Goal: Book appointment/travel/reservation

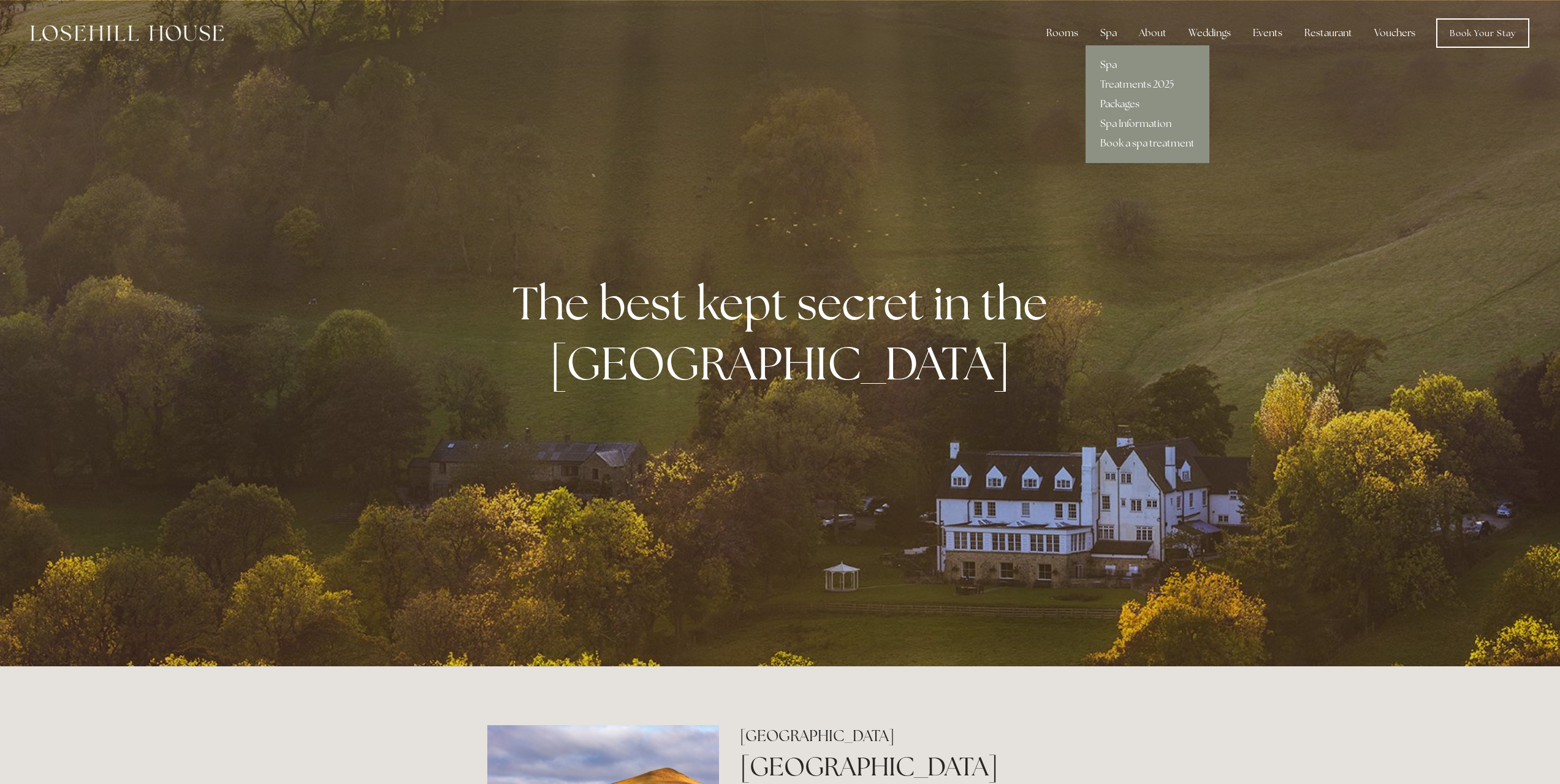
click at [1109, 34] on div "Spa" at bounding box center [1108, 33] width 36 height 25
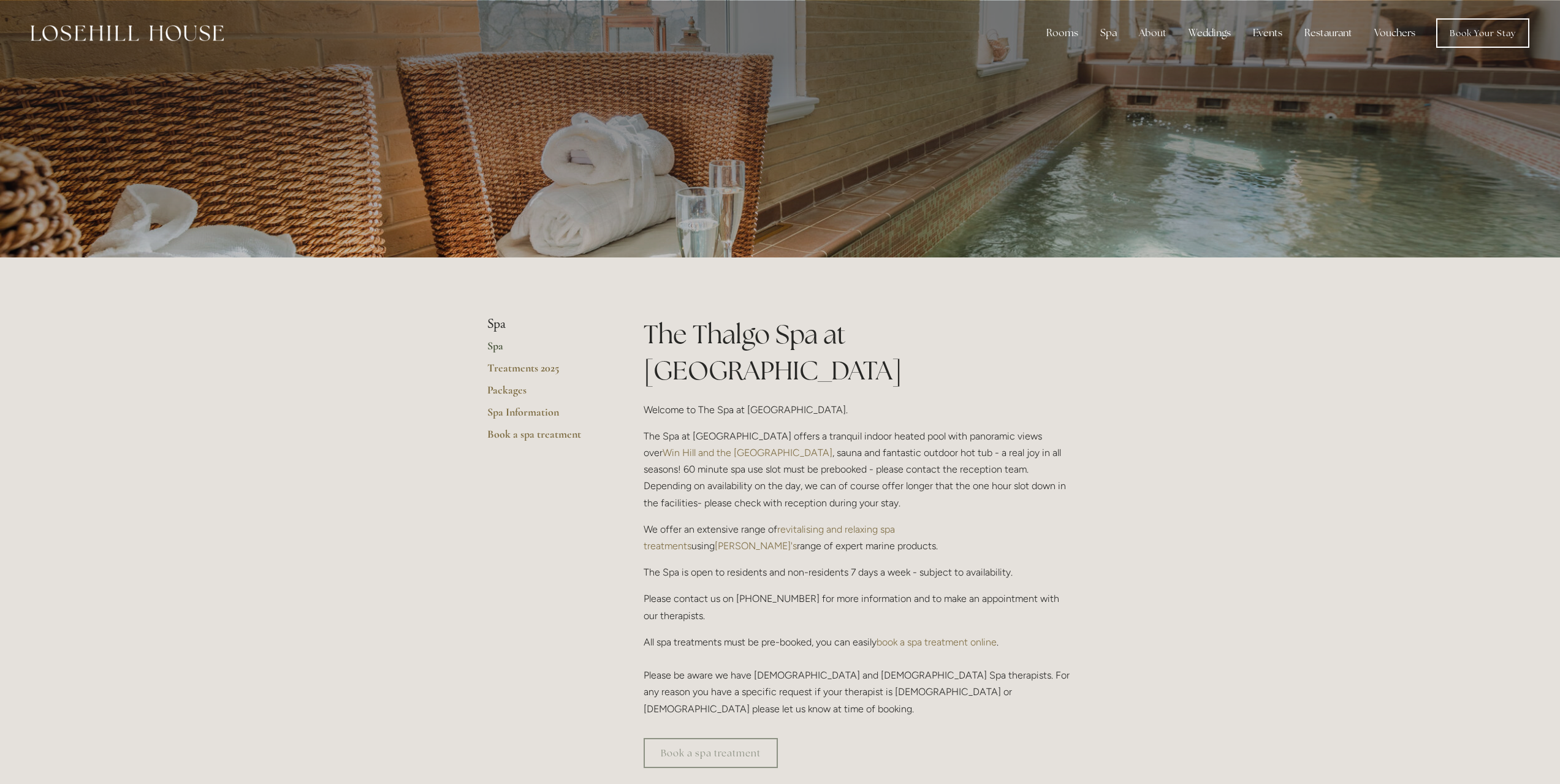
drag, startPoint x: 682, startPoint y: 452, endPoint x: 769, endPoint y: 459, distance: 87.3
click at [769, 459] on p "The Spa at Losehill House offers a tranquil indoor heated pool with panoramic v…" at bounding box center [858, 469] width 430 height 83
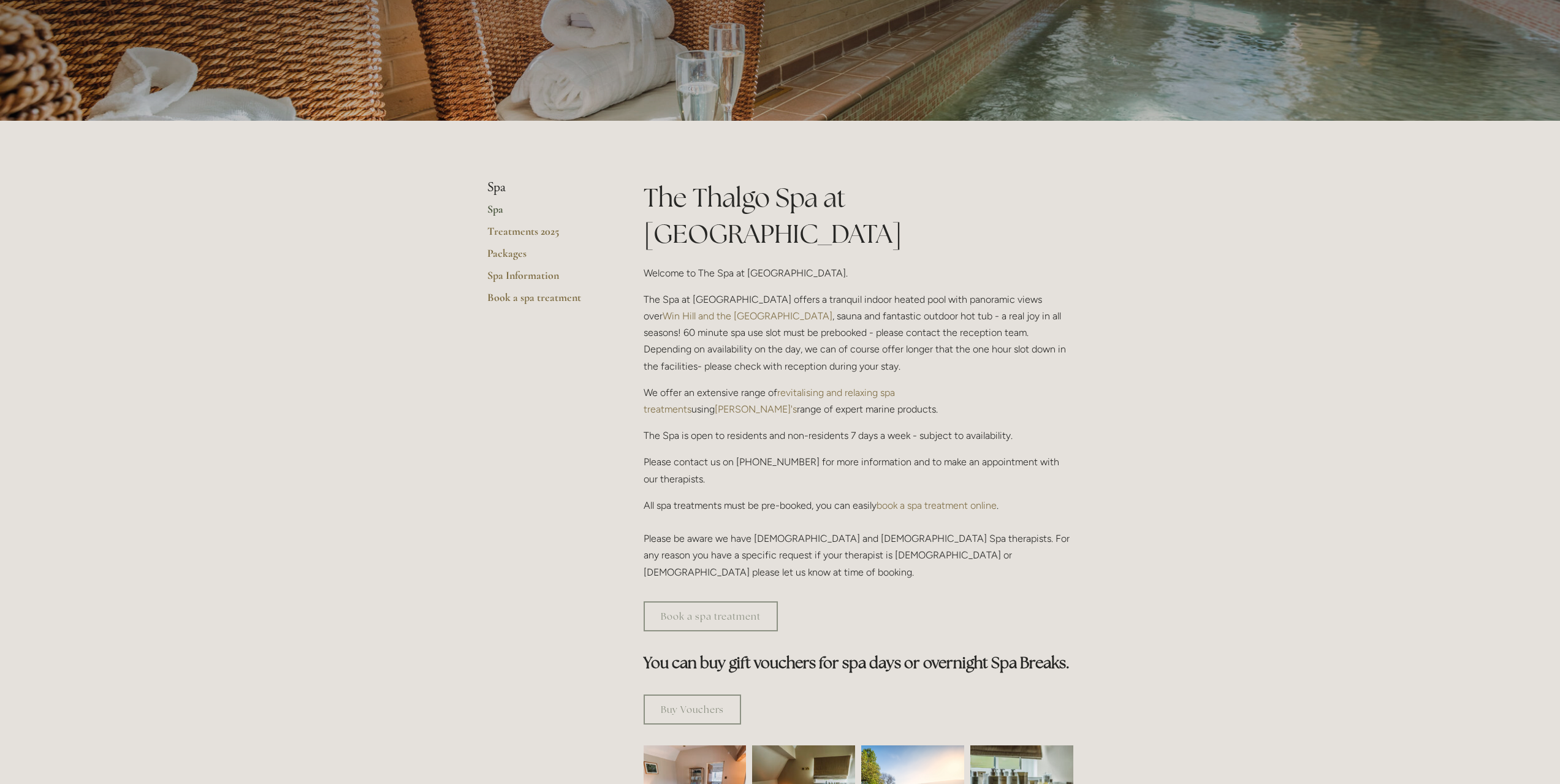
scroll to position [245, 0]
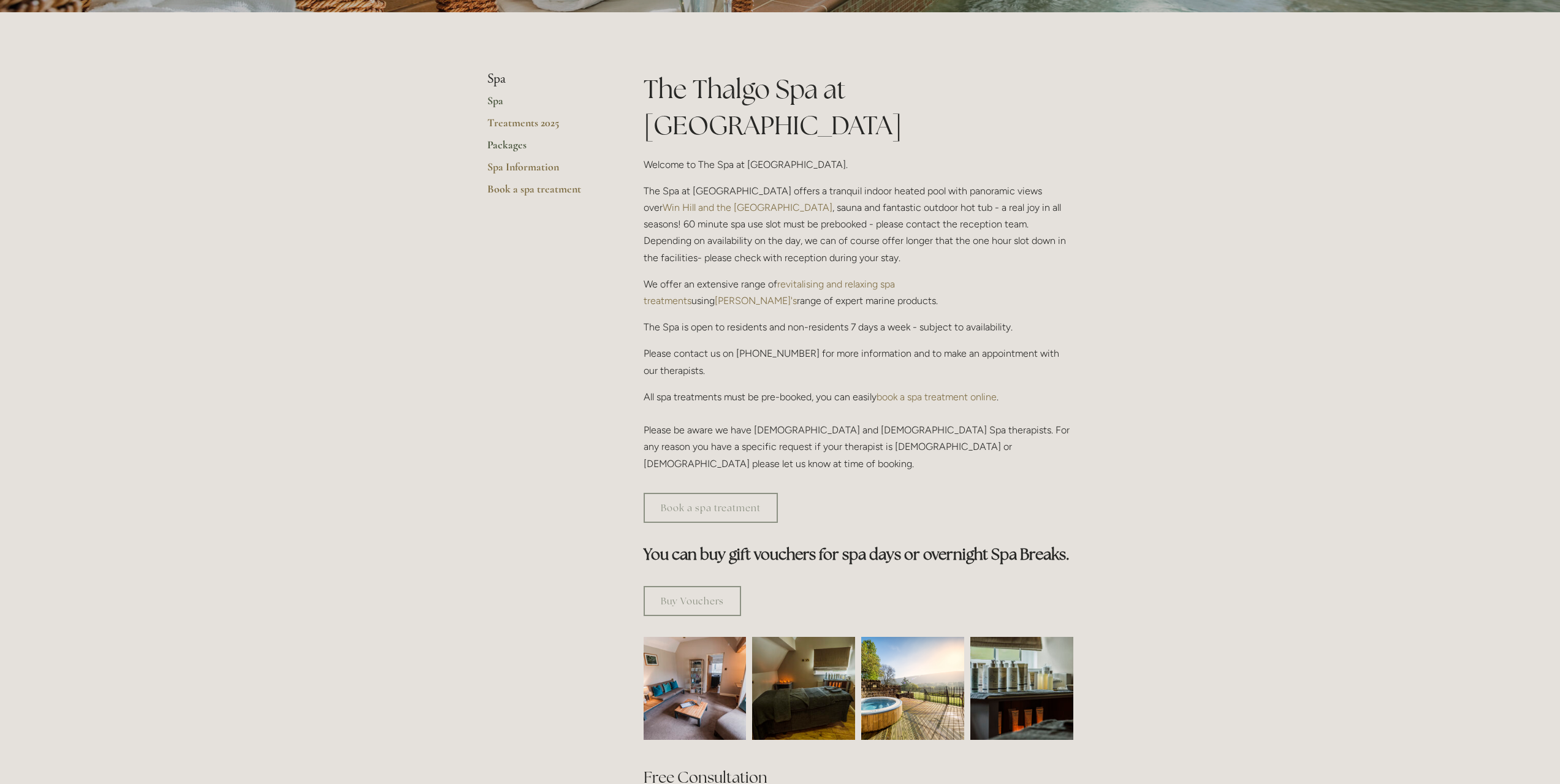
click at [511, 150] on link "Packages" at bounding box center [546, 148] width 117 height 22
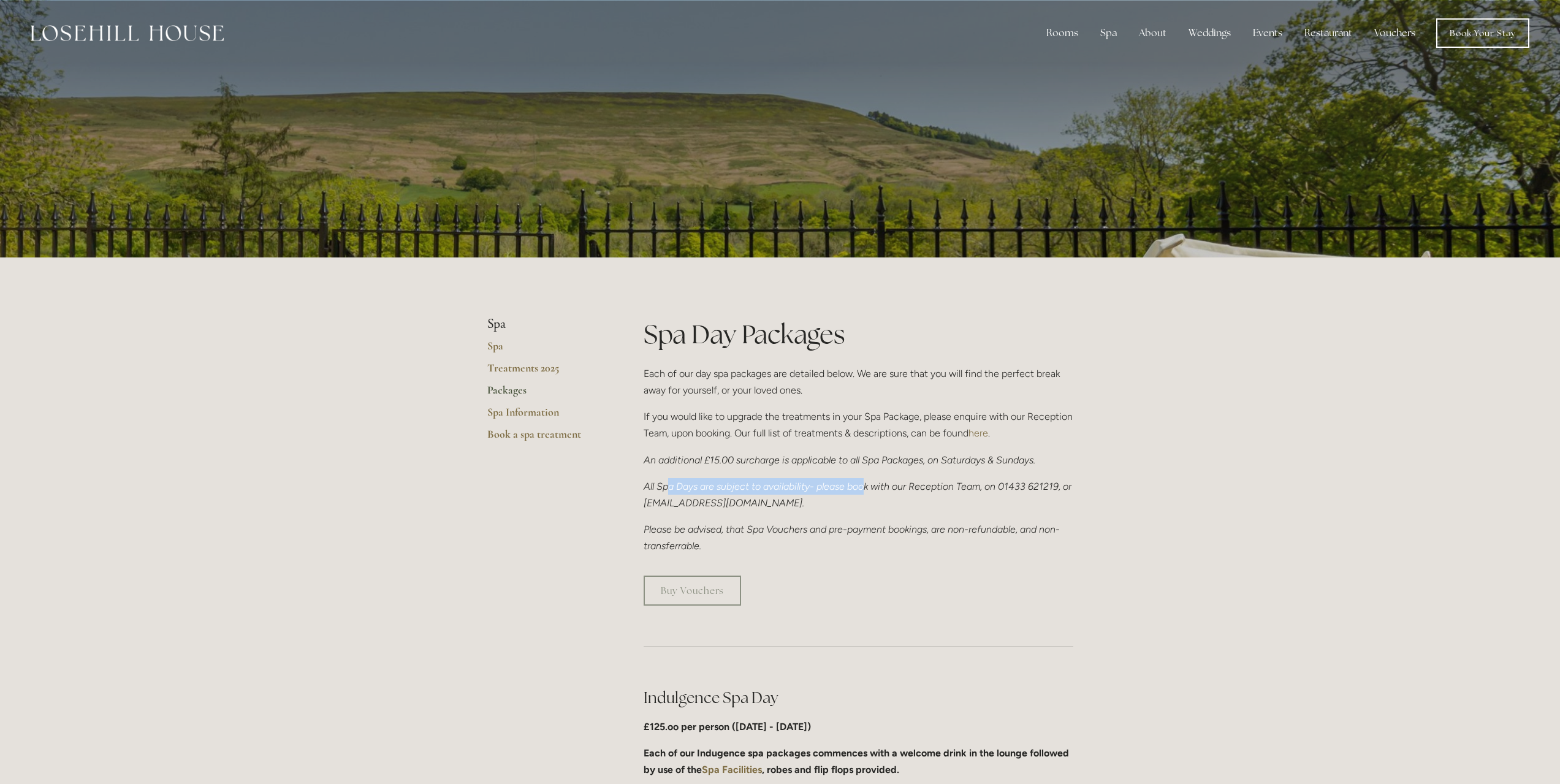
drag, startPoint x: 670, startPoint y: 468, endPoint x: 873, endPoint y: 477, distance: 203.2
click at [873, 477] on div "Spa Day Packages Each of our day spa packages are detailed below. We are sure t…" at bounding box center [858, 435] width 430 height 238
click at [871, 455] on em "An additional £15.00 surcharge is applicable to all Spa Packages, on Saturdays …" at bounding box center [839, 460] width 391 height 12
drag, startPoint x: 670, startPoint y: 419, endPoint x: 874, endPoint y: 421, distance: 204.0
click at [874, 421] on p "If you would like to upgrade the treatments in your Spa Package, please enquire…" at bounding box center [858, 424] width 430 height 33
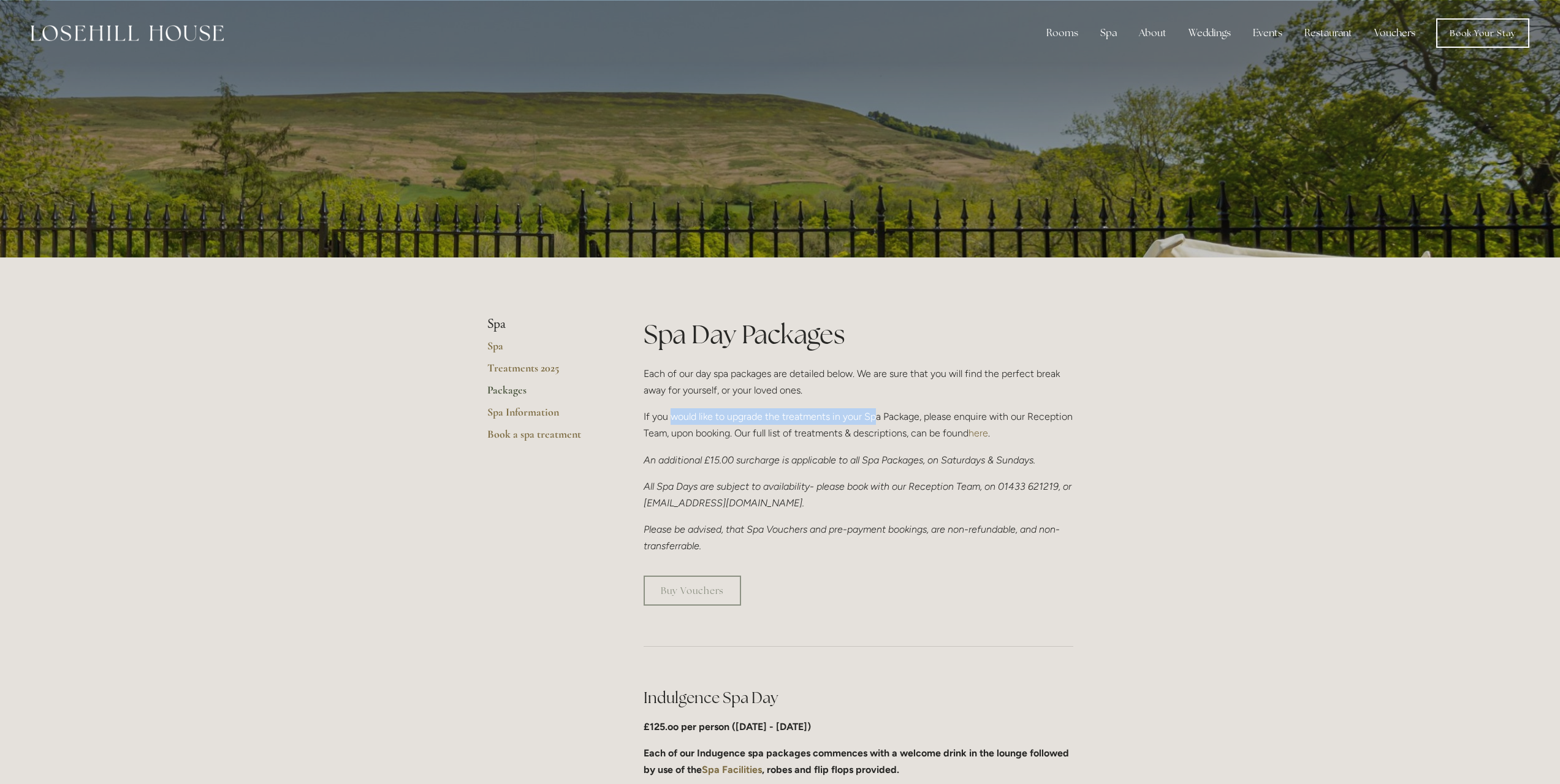
click at [874, 421] on p "If you would like to upgrade the treatments in your Spa Package, please enquire…" at bounding box center [858, 424] width 430 height 33
drag, startPoint x: 893, startPoint y: 421, endPoint x: 923, endPoint y: 435, distance: 33.1
click at [923, 435] on p "If you would like to upgrade the treatments in your Spa Package, please enquire…" at bounding box center [858, 424] width 430 height 33
drag, startPoint x: 700, startPoint y: 379, endPoint x: 769, endPoint y: 389, distance: 69.7
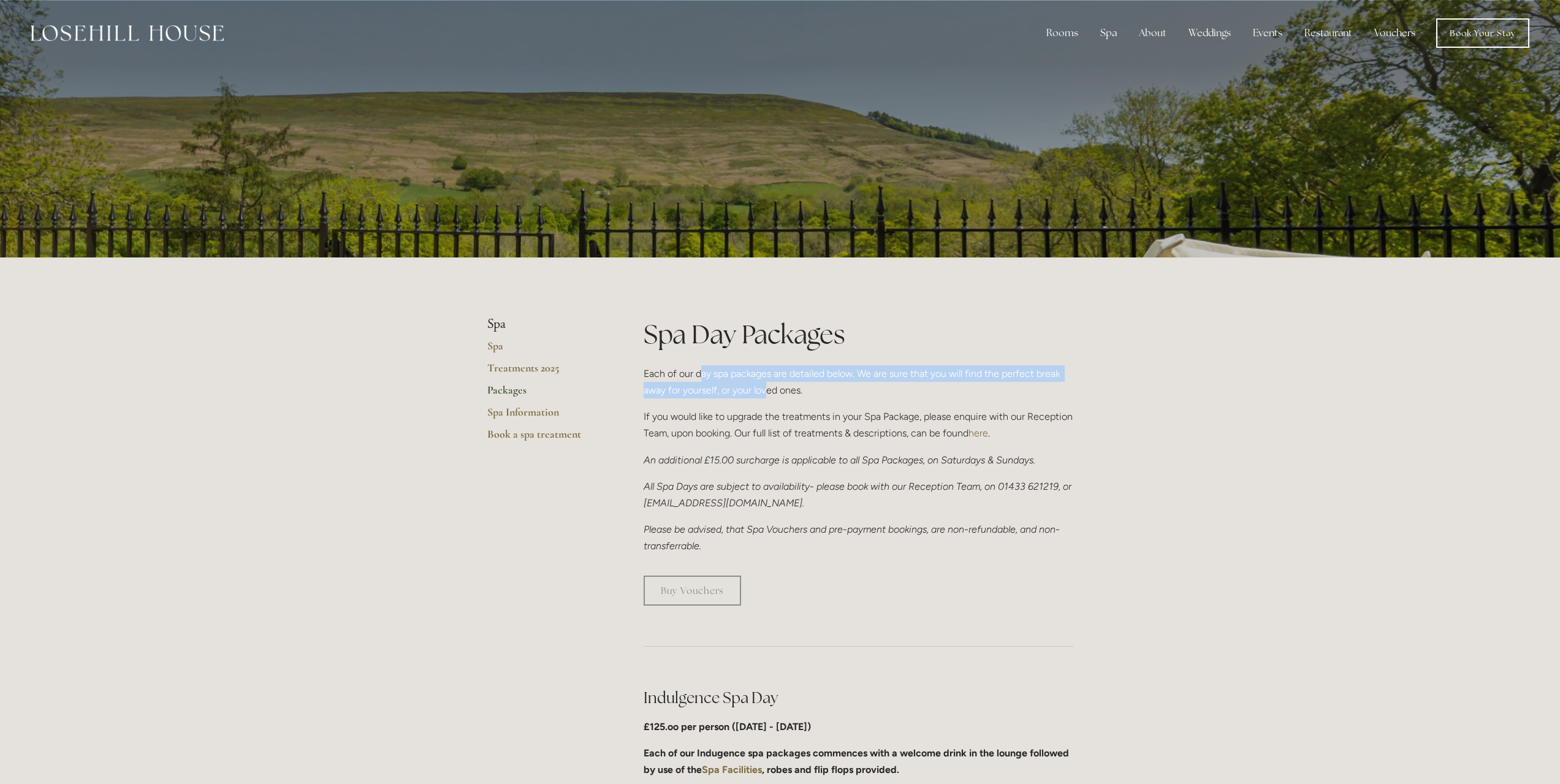
click at [769, 389] on p "Each of our day spa packages are detailed below. We are sure that you will find…" at bounding box center [858, 382] width 430 height 33
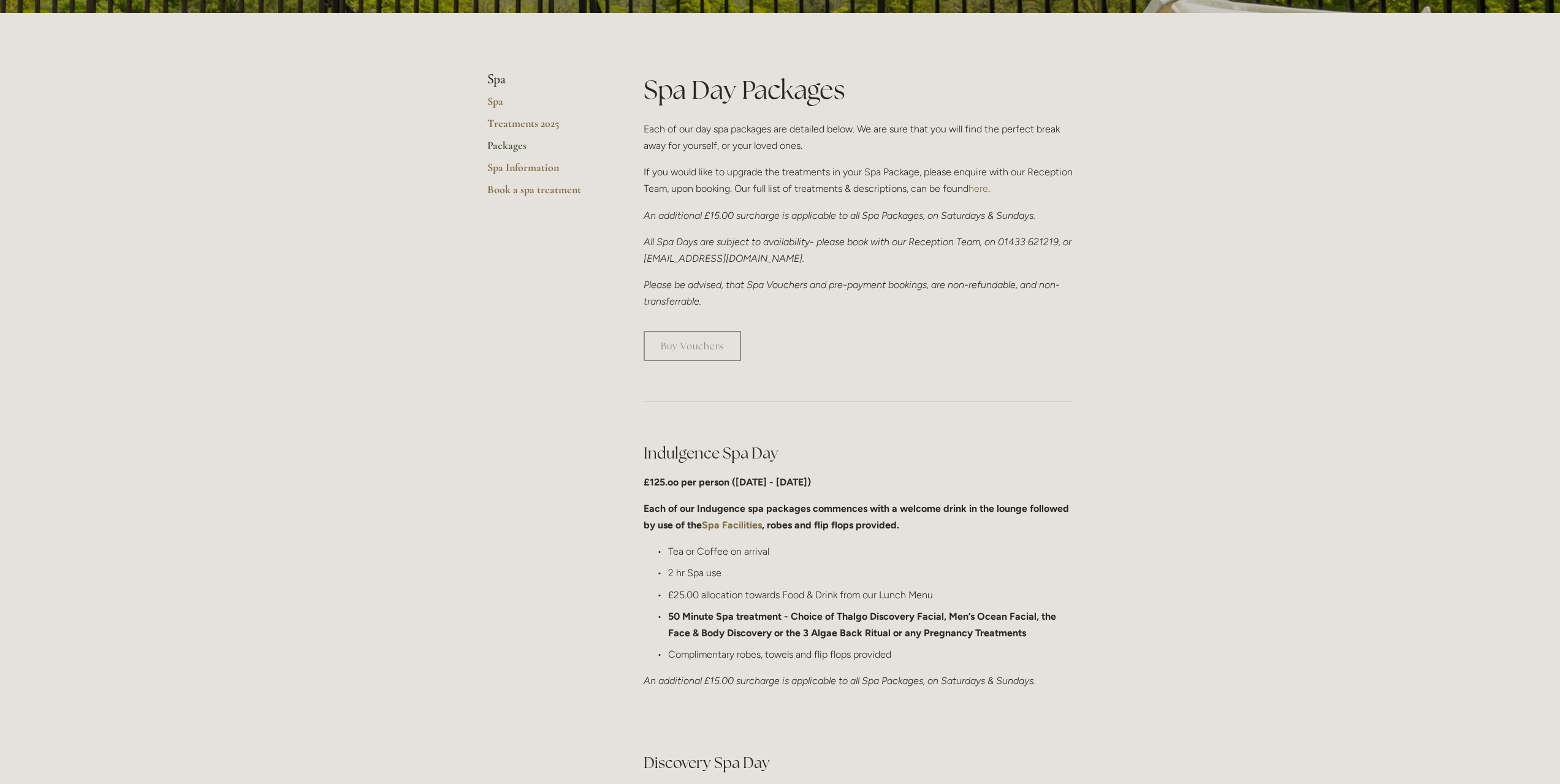
scroll to position [245, 0]
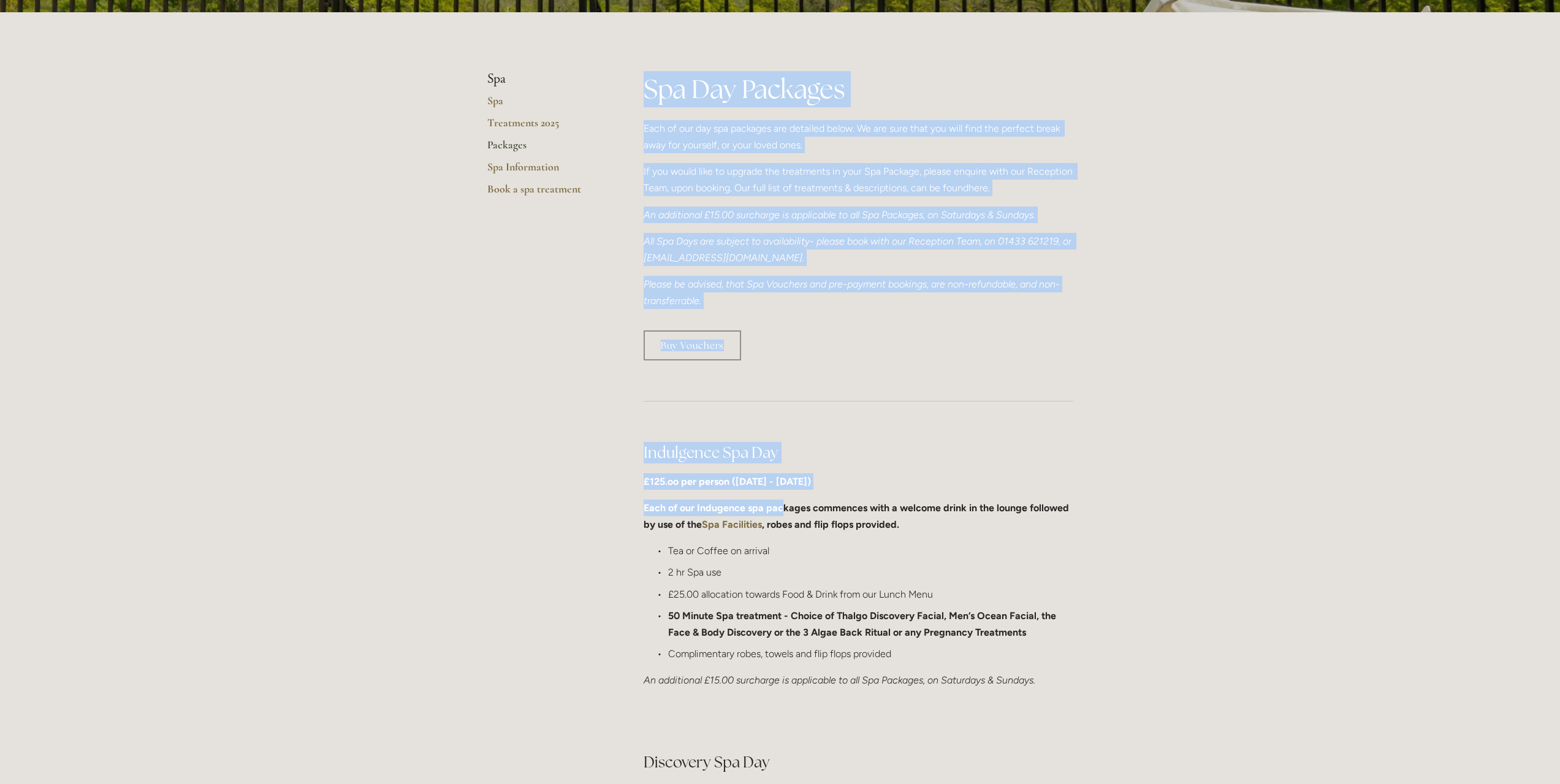
drag, startPoint x: 630, startPoint y: 483, endPoint x: 781, endPoint y: 507, distance: 152.9
click at [781, 507] on strong "Each of our Indugence spa packages commences with a welcome drink in the lounge…" at bounding box center [857, 516] width 428 height 28
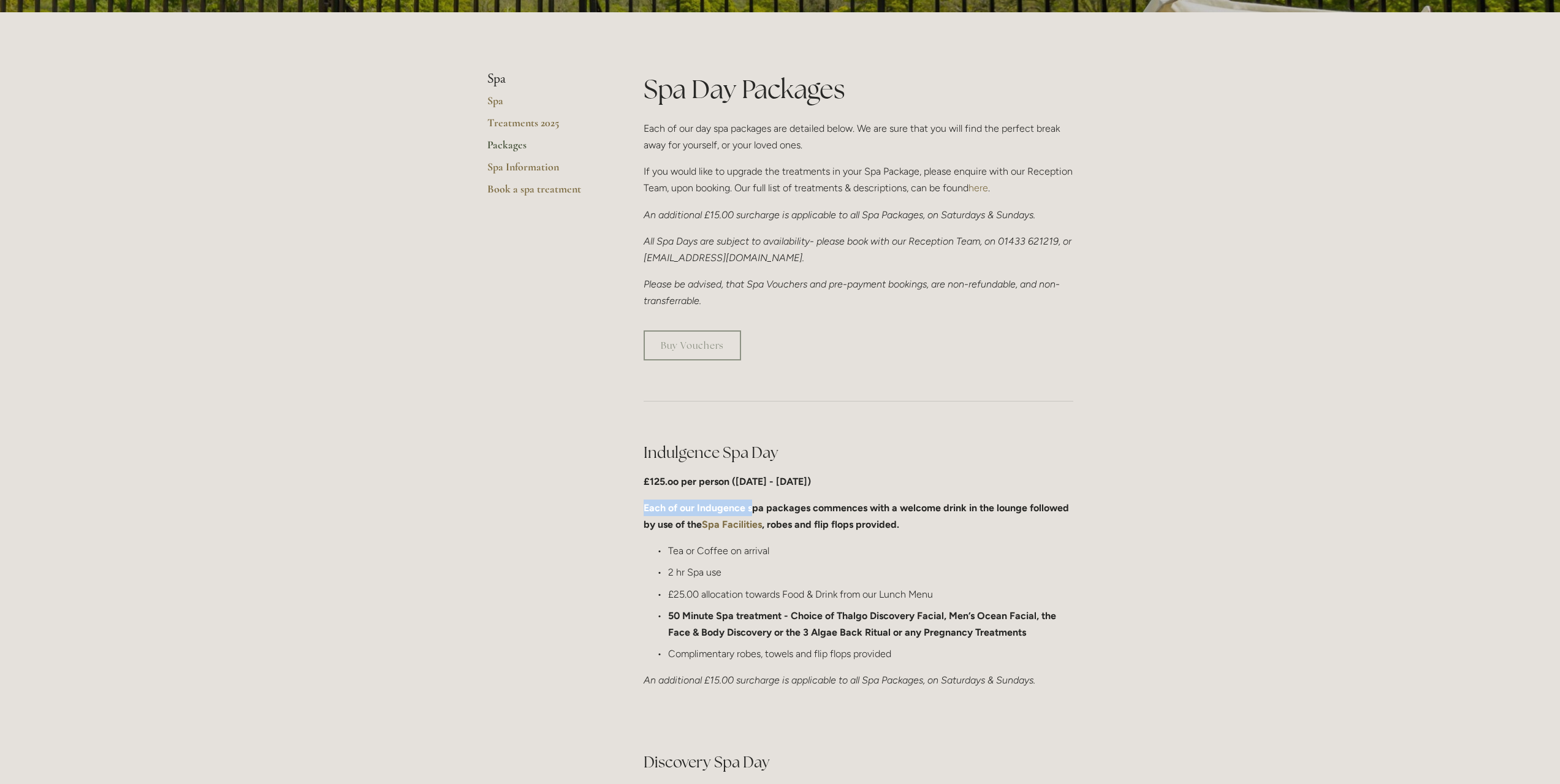
drag, startPoint x: 644, startPoint y: 502, endPoint x: 763, endPoint y: 507, distance: 119.1
click at [763, 507] on strong "Each of our Indugence spa packages commences with a welcome drink in the lounge…" at bounding box center [857, 516] width 428 height 28
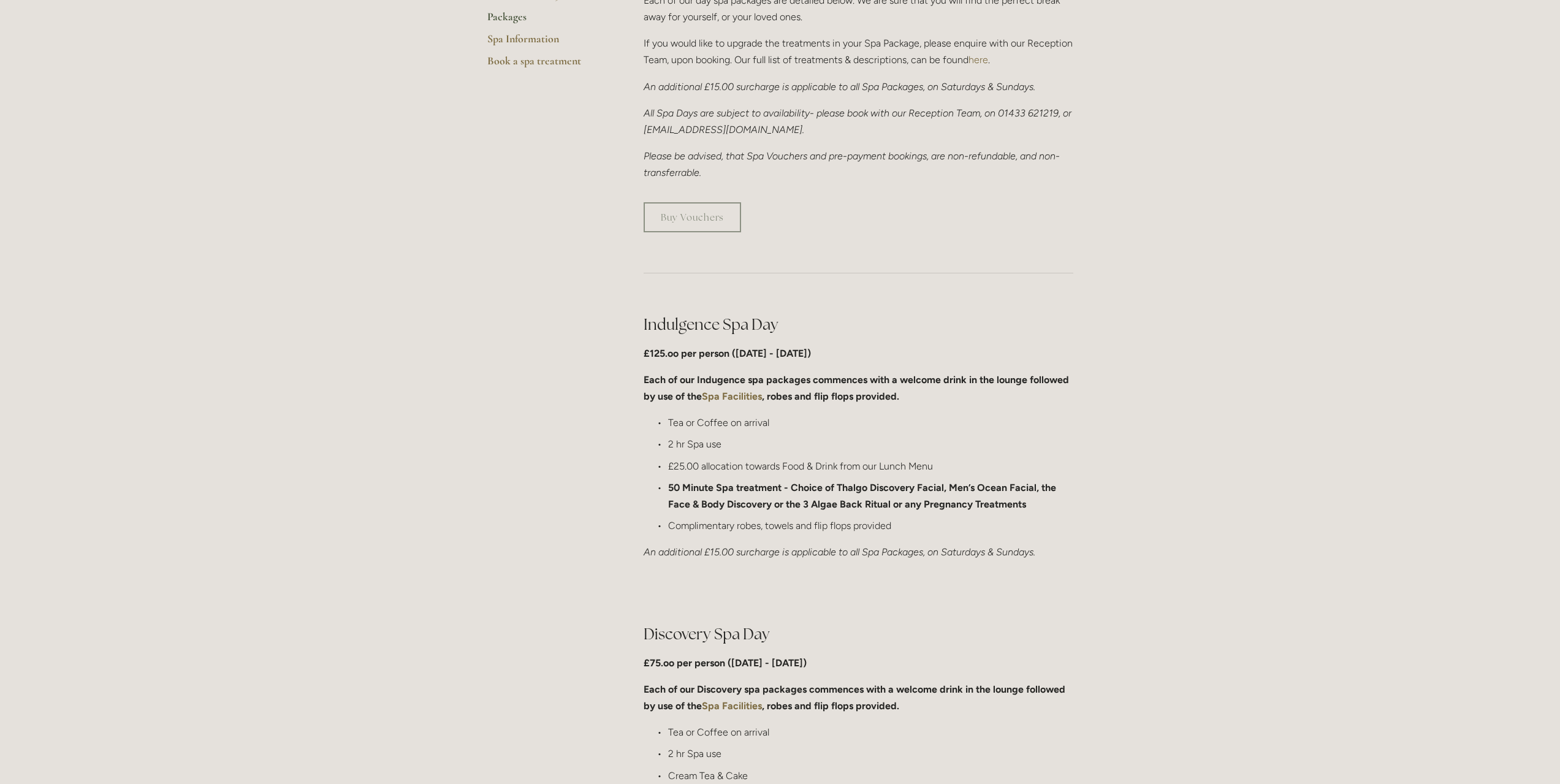
scroll to position [552, 0]
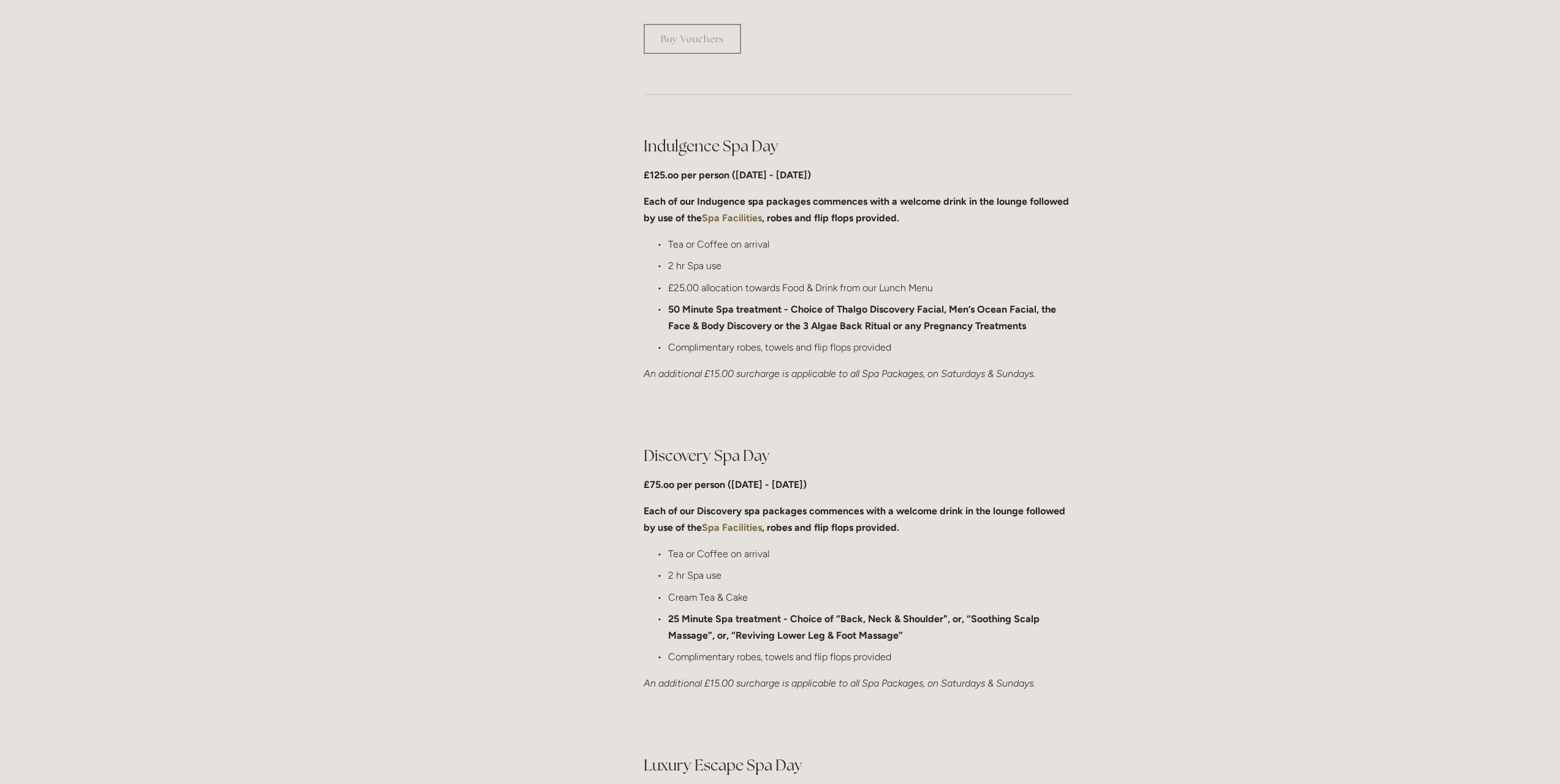
drag, startPoint x: 755, startPoint y: 555, endPoint x: 792, endPoint y: 561, distance: 37.5
click at [792, 561] on p "Tea or Coffee on arrival" at bounding box center [870, 554] width 405 height 16
click at [798, 562] on ul "Tea or Coffee on arrival 2 hr Spa use Cream Tea & Cake 25 Minute Spa treatment …" at bounding box center [858, 605] width 430 height 119
drag, startPoint x: 966, startPoint y: 328, endPoint x: 825, endPoint y: 329, distance: 141.0
click at [825, 329] on strong "50 Minute Spa treatment - Choice of Thalgo Discovery Facial, Men’s Ocean Facial…" at bounding box center [863, 318] width 391 height 28
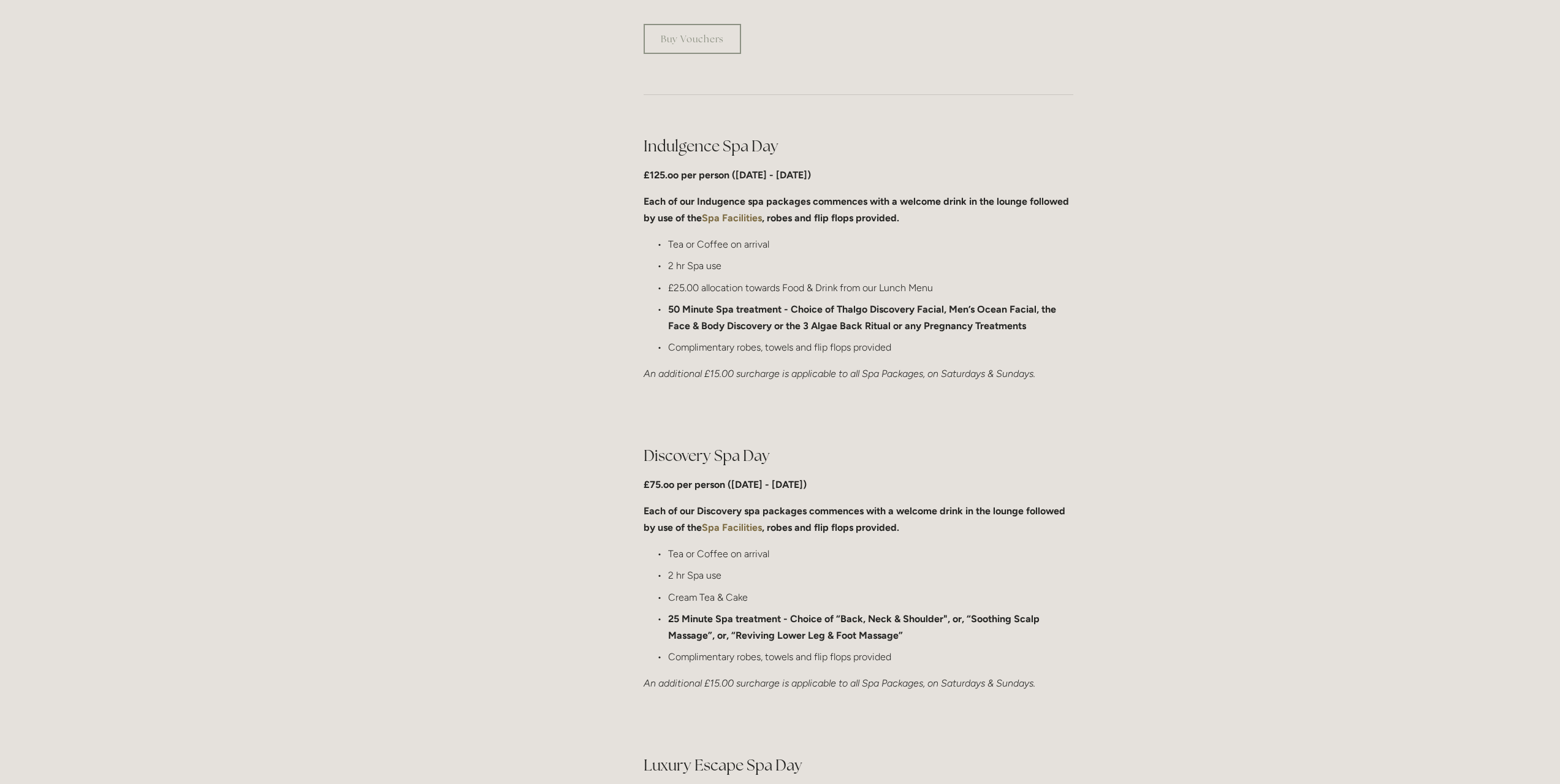
click at [821, 329] on strong "50 Minute Spa treatment - Choice of Thalgo Discovery Facial, Men’s Ocean Facial…" at bounding box center [863, 318] width 391 height 28
drag, startPoint x: 937, startPoint y: 322, endPoint x: 1036, endPoint y: 324, distance: 99.0
click at [1036, 324] on p "50 Minute Spa treatment - Choice of Thalgo Discovery Facial, Men’s Ocean Facial…" at bounding box center [870, 317] width 405 height 33
drag, startPoint x: 1082, startPoint y: 331, endPoint x: 834, endPoint y: 334, distance: 248.0
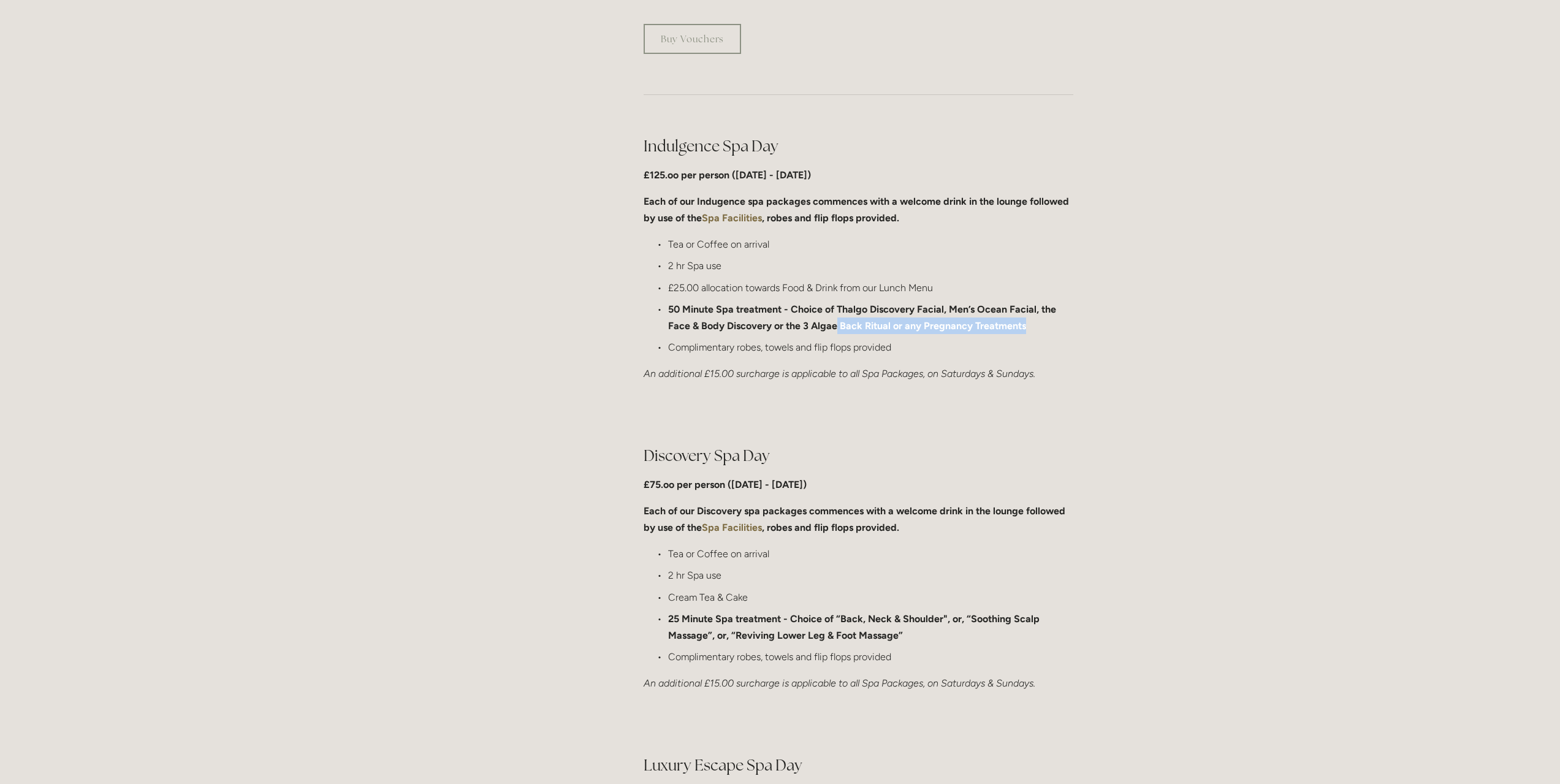
click at [834, 334] on div "Indulgence Spa Day £125.oo per person (Monday - Friday) Each of our Indugence s…" at bounding box center [858, 259] width 451 height 268
click at [834, 334] on p "50 Minute Spa treatment - Choice of Thalgo Discovery Facial, Men’s Ocean Facial…" at bounding box center [870, 317] width 405 height 33
drag, startPoint x: 702, startPoint y: 348, endPoint x: 954, endPoint y: 346, distance: 252.0
click at [954, 346] on p "Complimentary robes, towels and flip flops provided" at bounding box center [870, 347] width 405 height 16
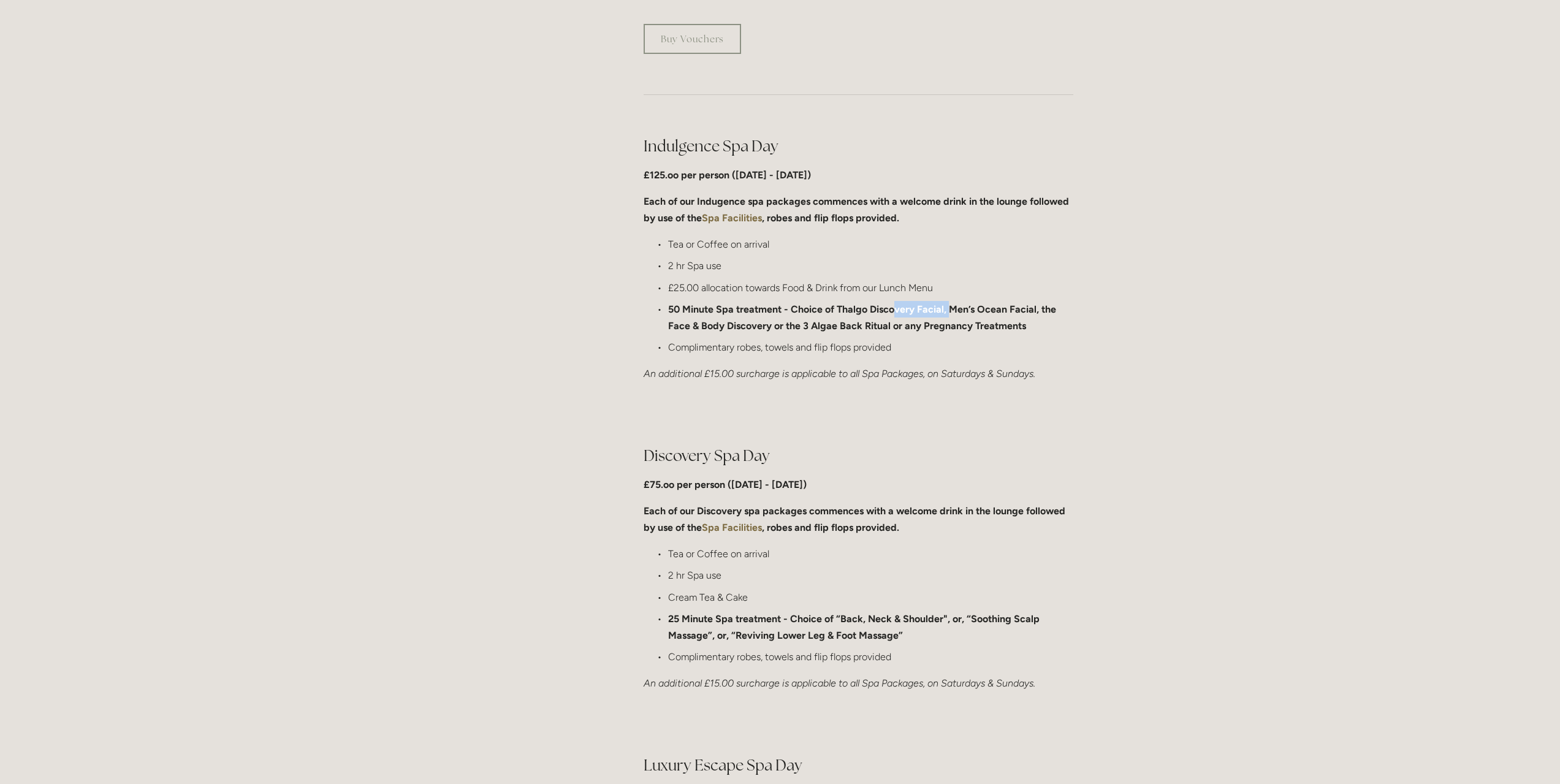
drag, startPoint x: 892, startPoint y: 302, endPoint x: 948, endPoint y: 303, distance: 56.0
click at [948, 303] on p "50 Minute Spa treatment - Choice of Thalgo Discovery Facial, Men’s Ocean Facial…" at bounding box center [870, 317] width 405 height 33
click at [948, 304] on strong "50 Minute Spa treatment - Choice of Thalgo Discovery Facial, Men’s Ocean Facial…" at bounding box center [863, 318] width 391 height 28
click at [956, 311] on strong "50 Minute Spa treatment - Choice of Thalgo Discovery Facial, Men’s Ocean Facial…" at bounding box center [863, 318] width 391 height 28
drag, startPoint x: 672, startPoint y: 327, endPoint x: 758, endPoint y: 331, distance: 86.1
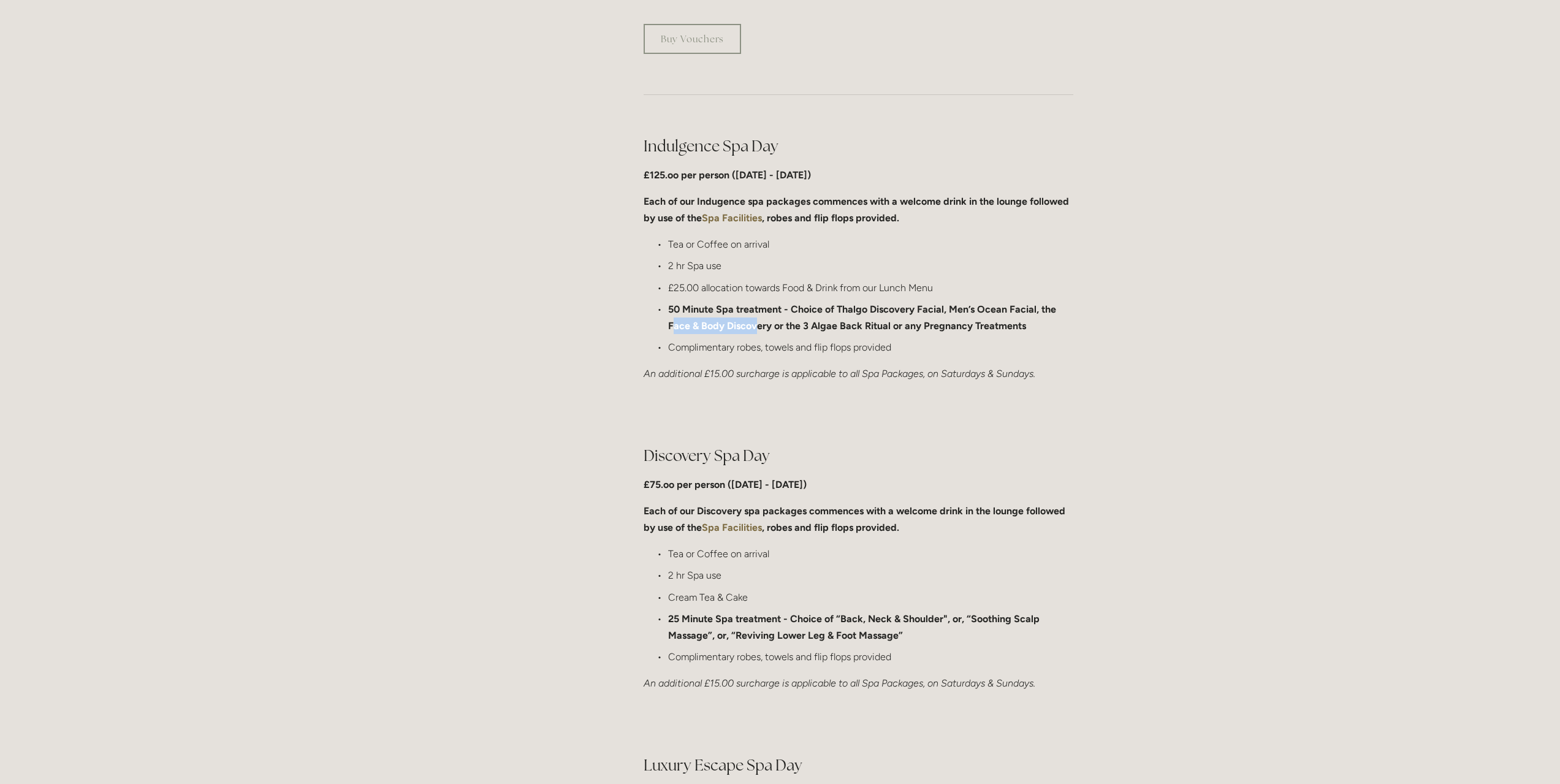
click at [758, 331] on strong "50 Minute Spa treatment - Choice of Thalgo Discovery Facial, Men’s Ocean Facial…" at bounding box center [863, 318] width 391 height 28
drag, startPoint x: 812, startPoint y: 328, endPoint x: 869, endPoint y: 328, distance: 57.0
click at [869, 328] on strong "50 Minute Spa treatment - Choice of Thalgo Discovery Facial, Men’s Ocean Facial…" at bounding box center [863, 318] width 391 height 28
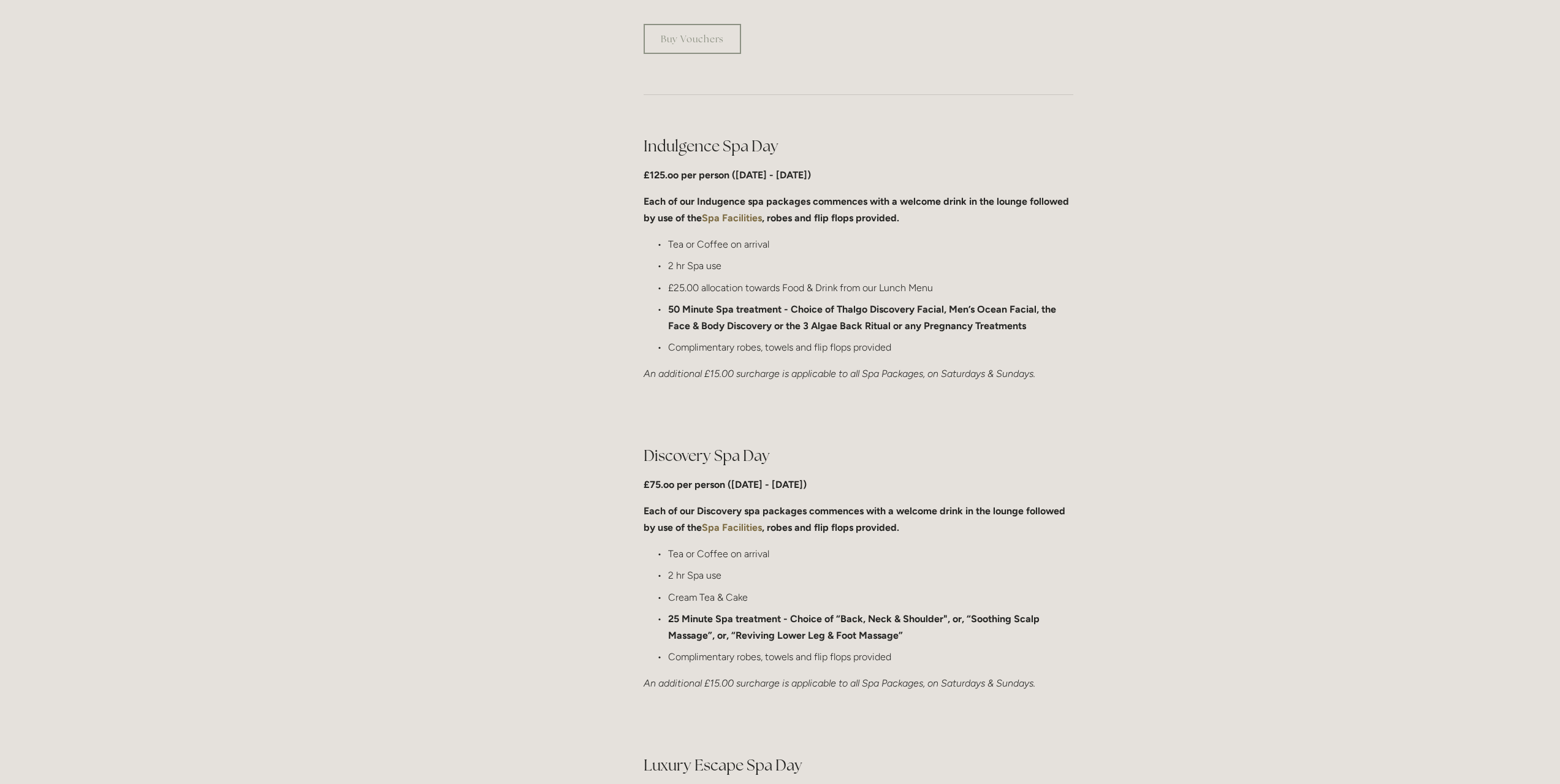
drag, startPoint x: 723, startPoint y: 262, endPoint x: 720, endPoint y: 271, distance: 9.5
click at [721, 269] on p "2 hr Spa use" at bounding box center [870, 265] width 405 height 16
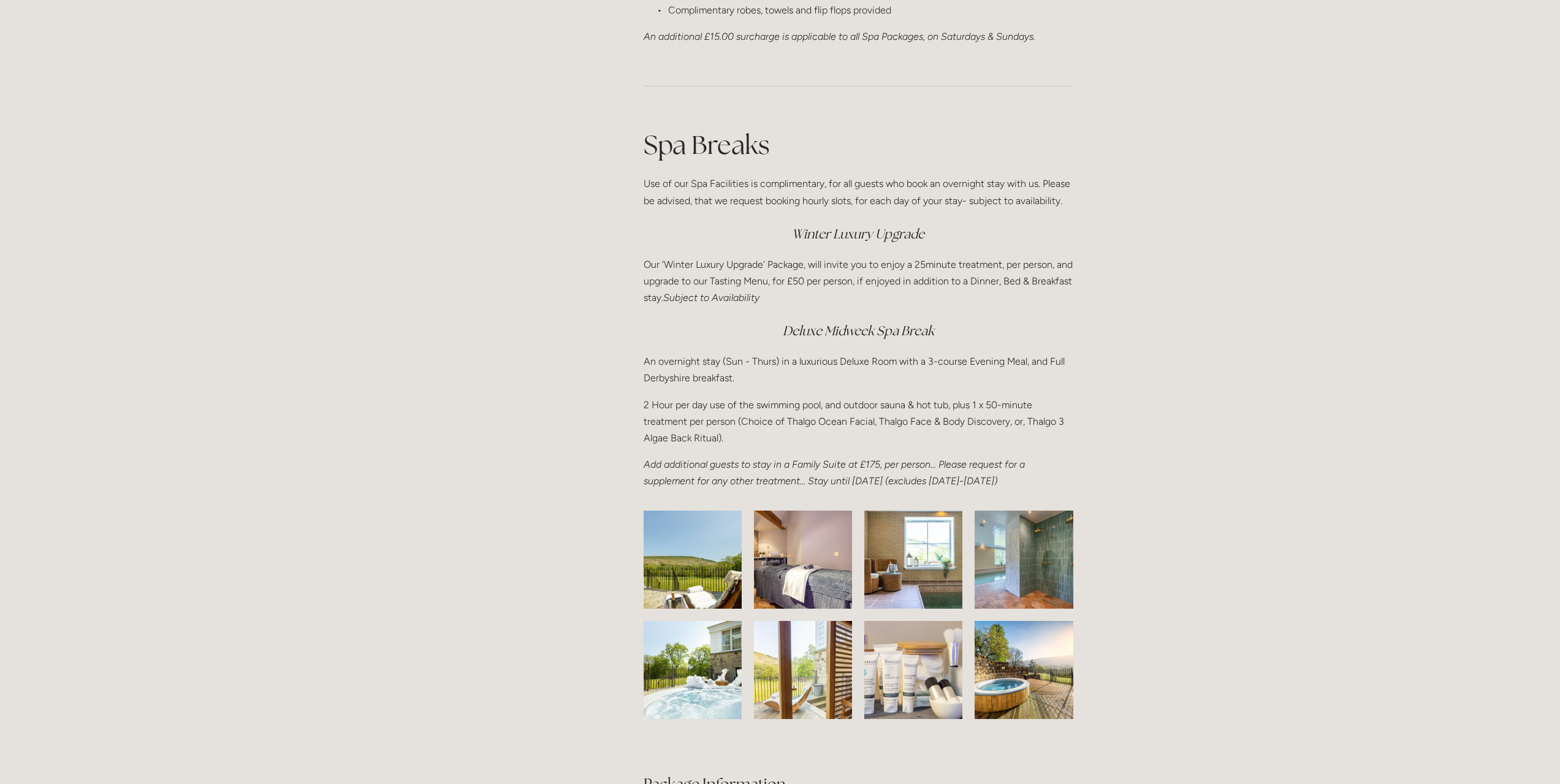
scroll to position [1532, 0]
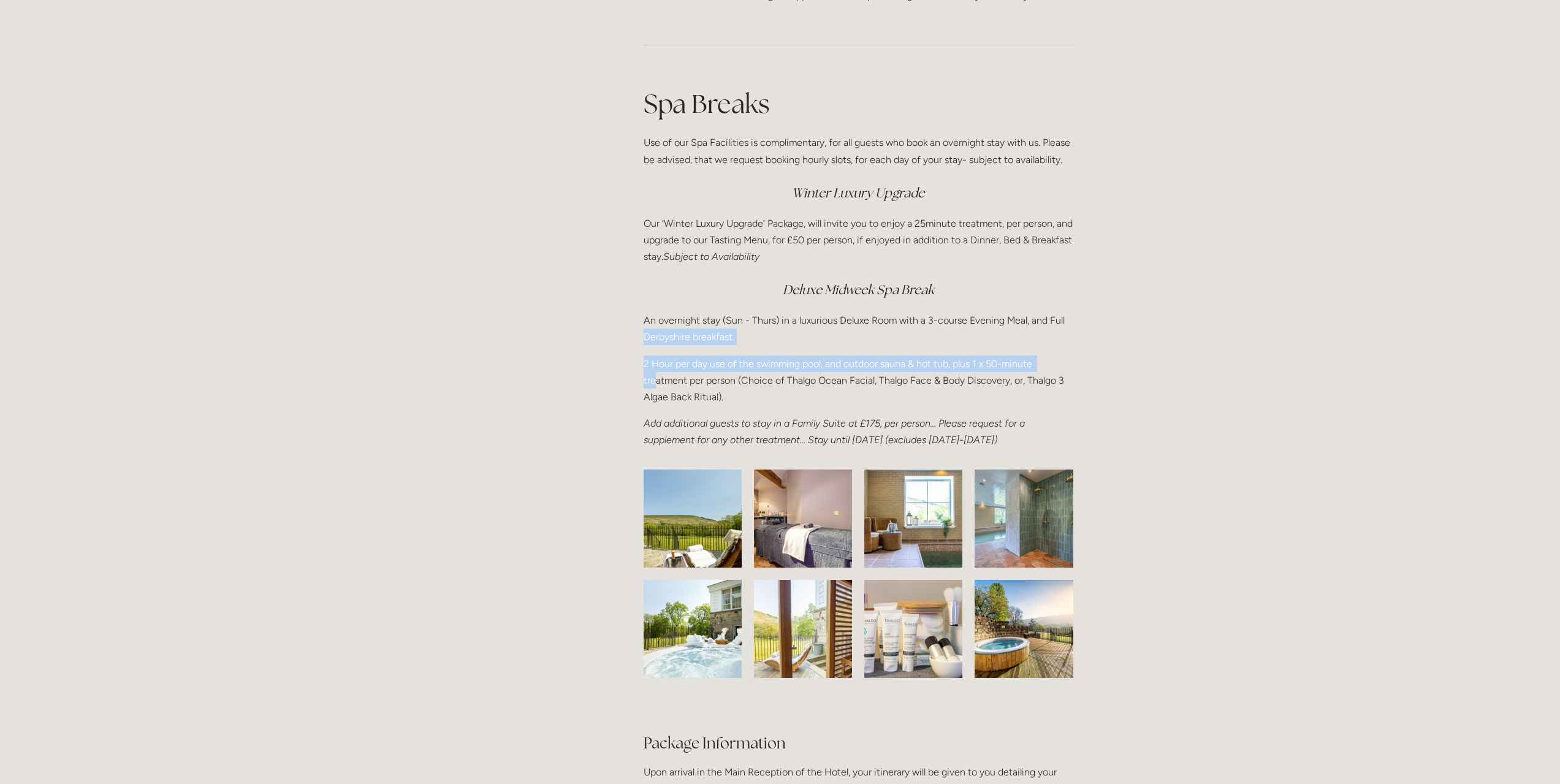
drag, startPoint x: 646, startPoint y: 352, endPoint x: 657, endPoint y: 380, distance: 30.1
click at [657, 378] on div "Spa Breaks Use of our Spa Facilities is complimentary, for all guests who book …" at bounding box center [858, 268] width 451 height 384
click at [657, 380] on p "2 Hour per day use of the swimming pool, and outdoor sauna & hot tub, plus 1 x …" at bounding box center [858, 380] width 430 height 50
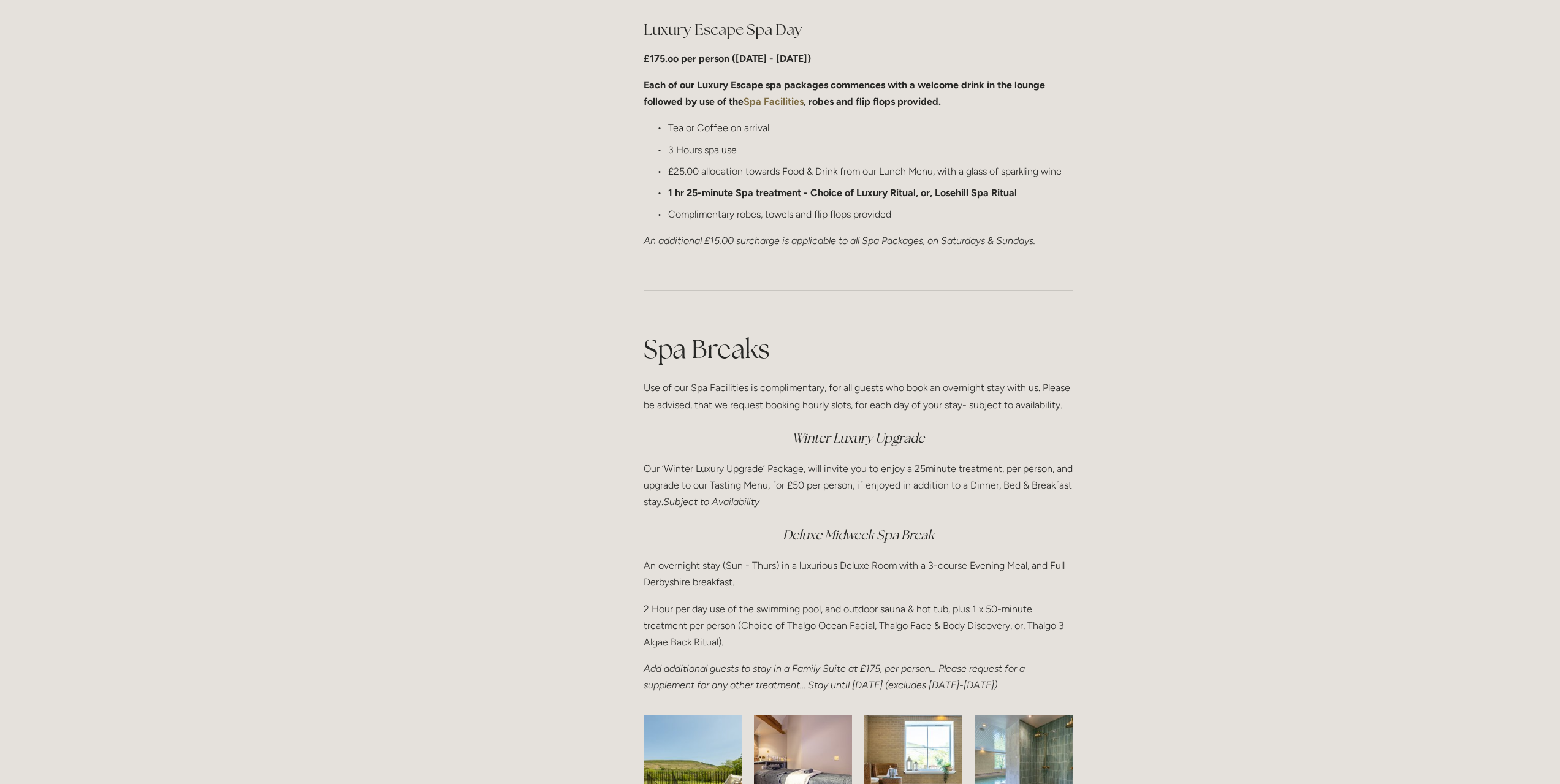
scroll to position [980, 0]
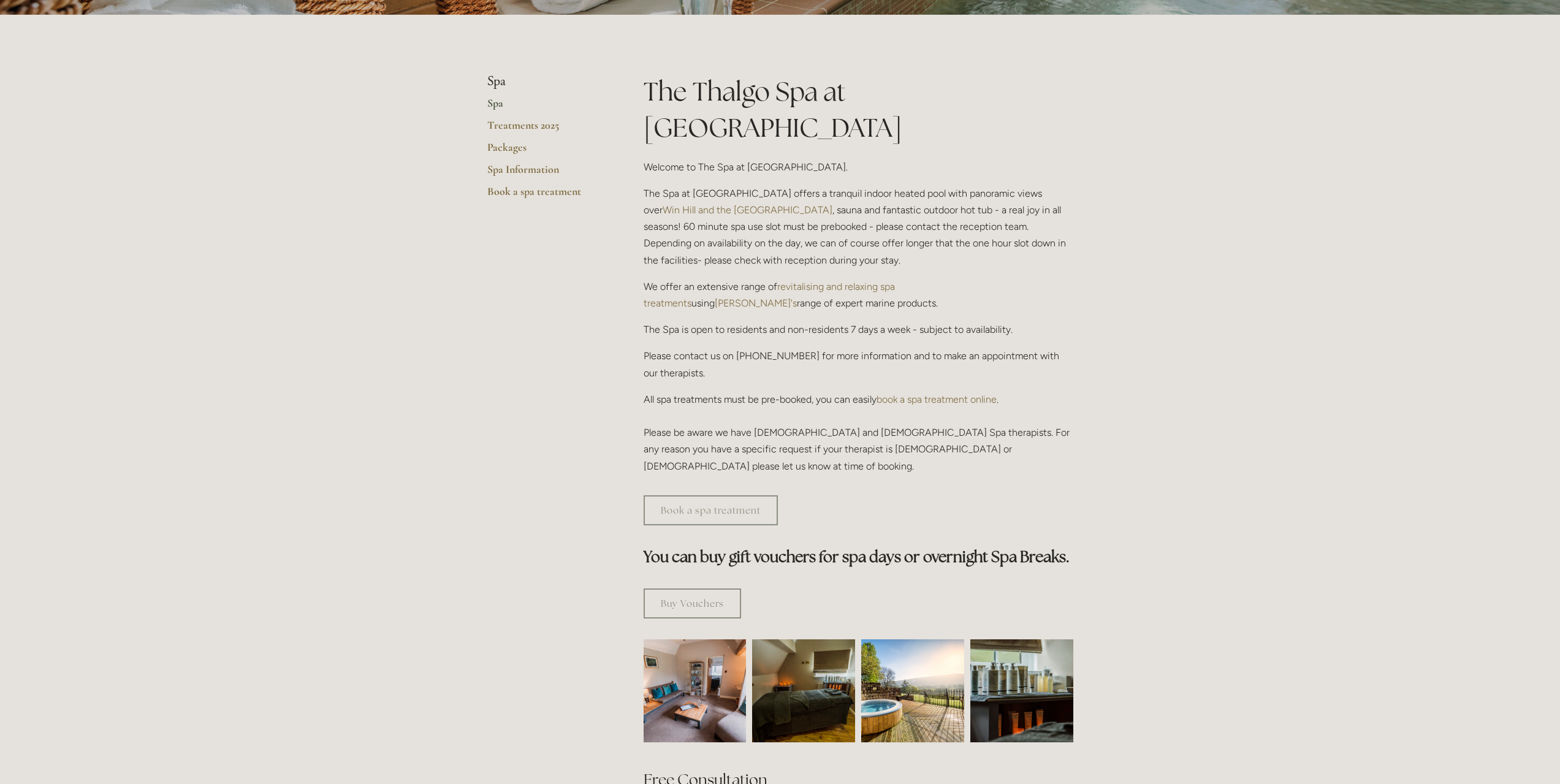
scroll to position [245, 0]
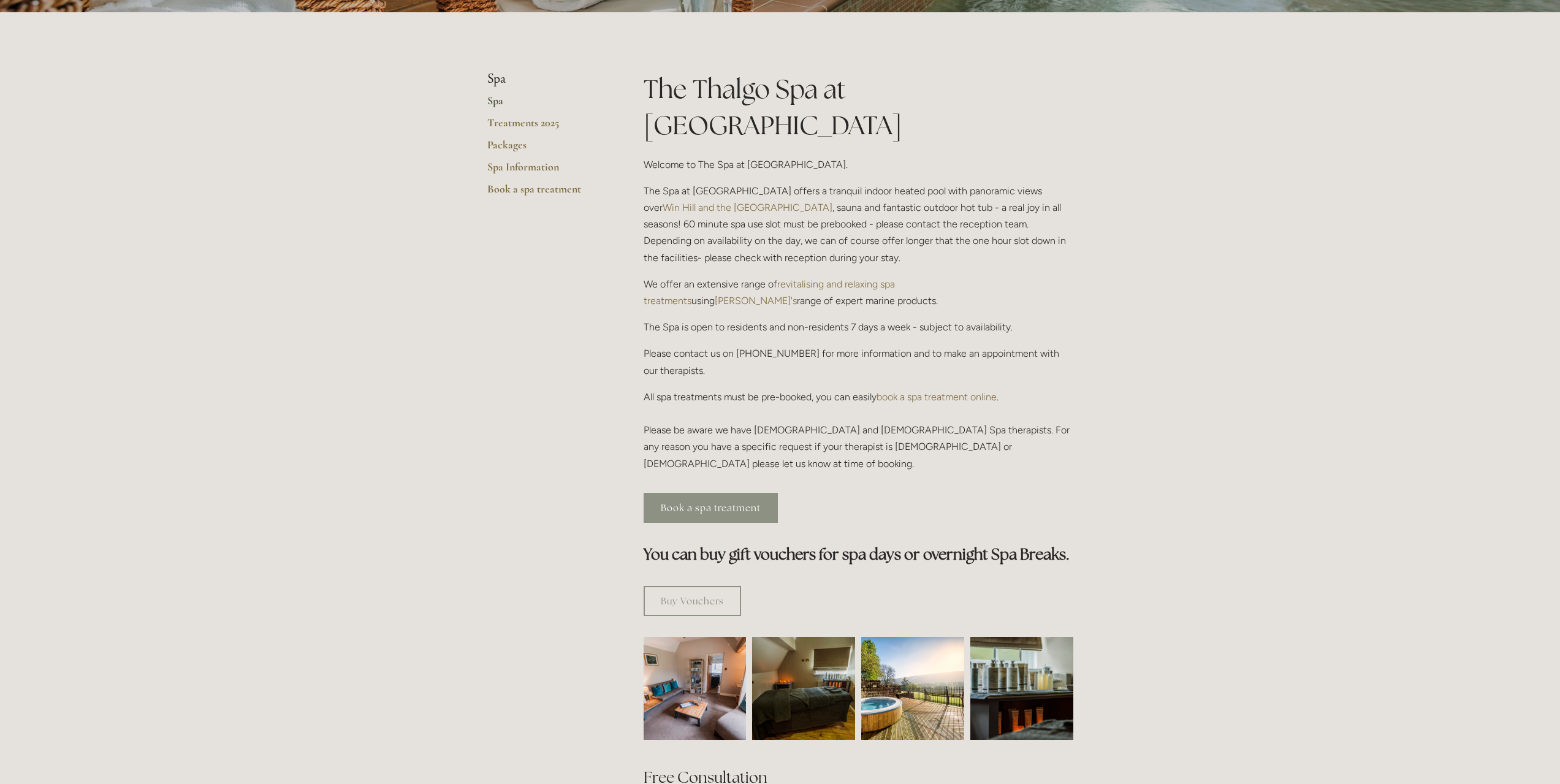
click at [745, 492] on link "Book a spa treatment" at bounding box center [710, 507] width 134 height 30
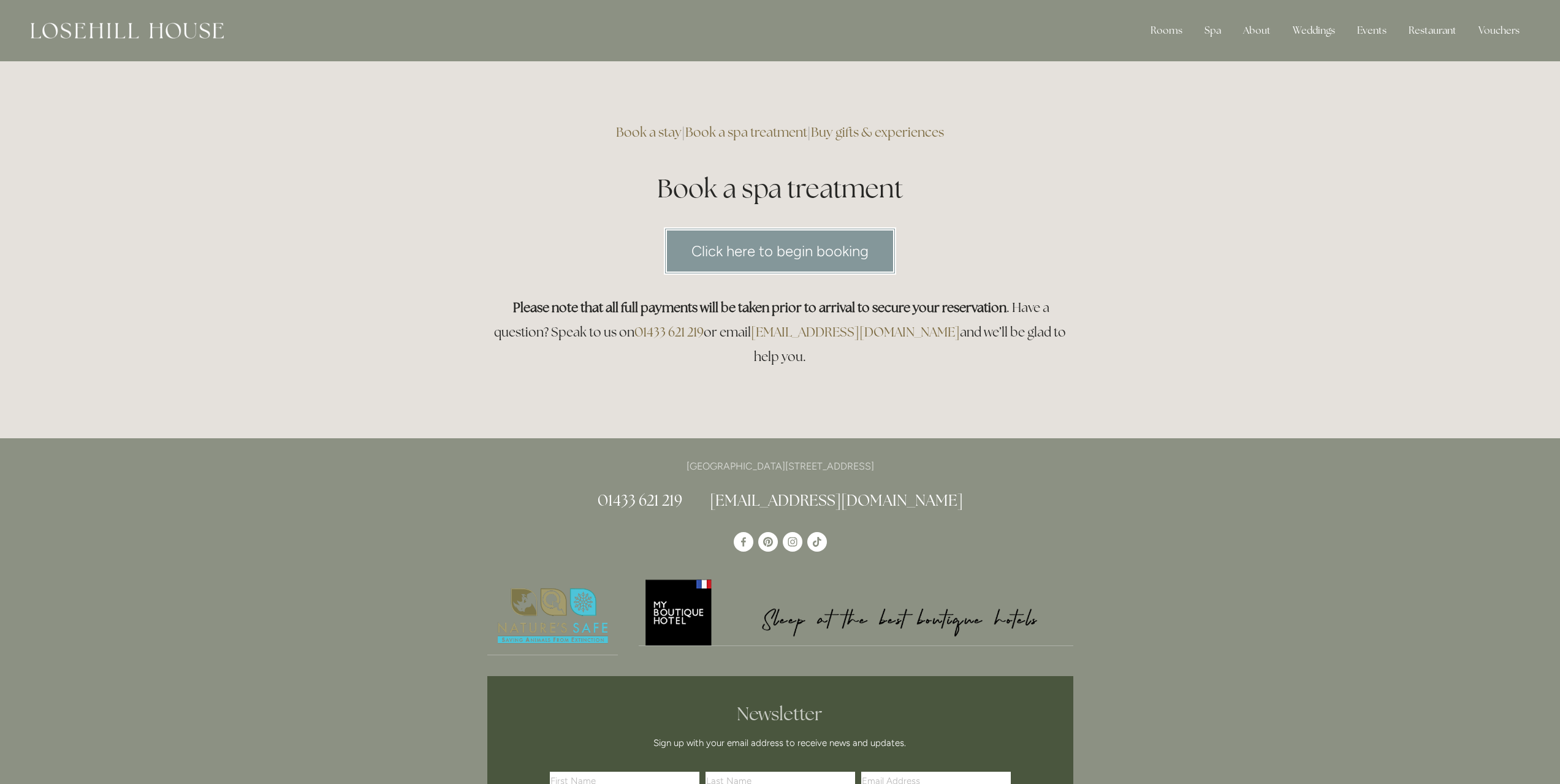
click at [720, 267] on link "Click here to begin booking" at bounding box center [780, 250] width 232 height 47
